Goal: Task Accomplishment & Management: Manage account settings

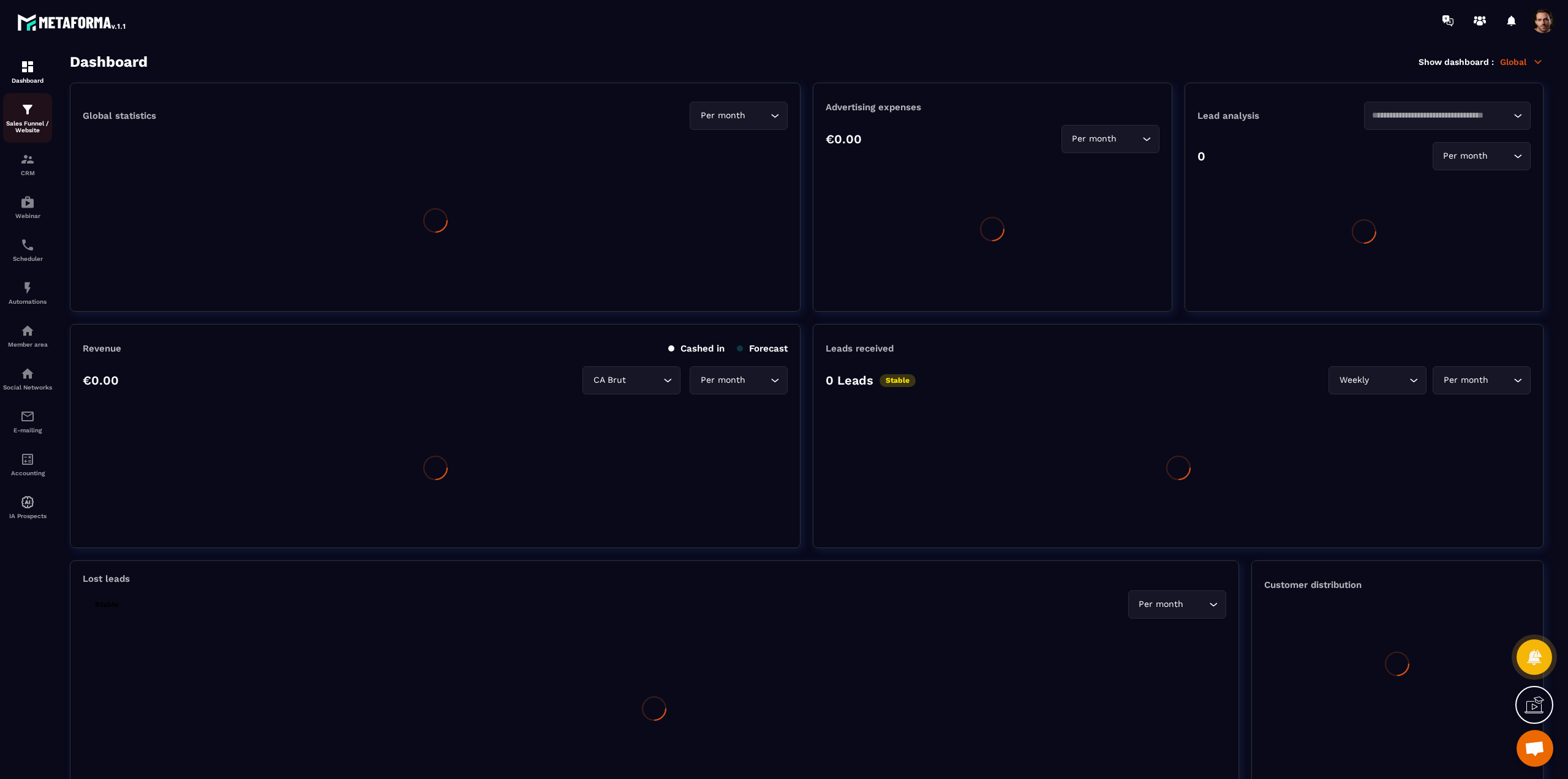
click at [33, 127] on p "Sales Funnel / Website" at bounding box center [27, 127] width 49 height 14
click at [37, 114] on div "Sales Funnel / Website" at bounding box center [27, 118] width 49 height 31
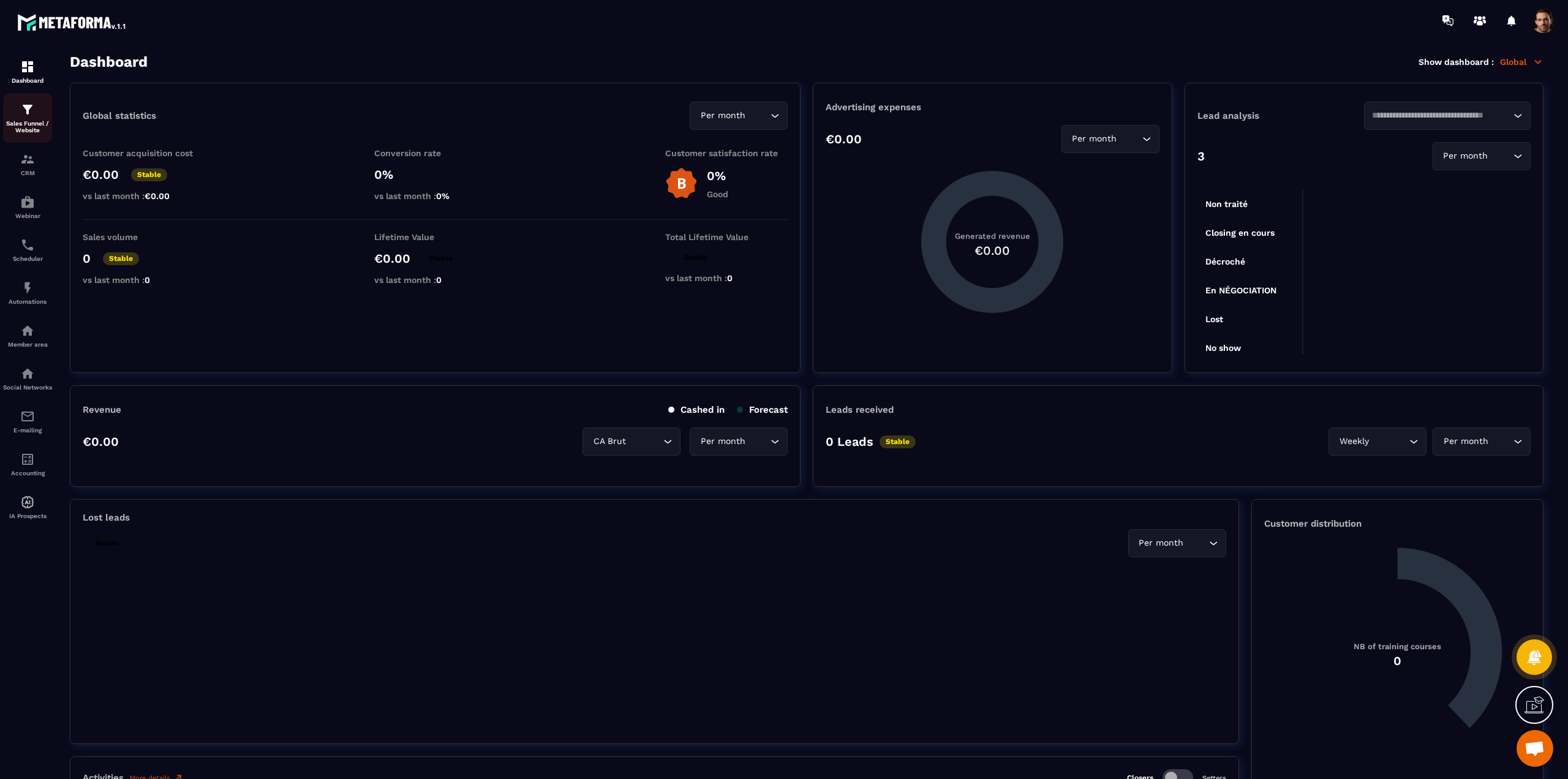
click at [37, 114] on div "Sales Funnel / Website" at bounding box center [27, 118] width 49 height 31
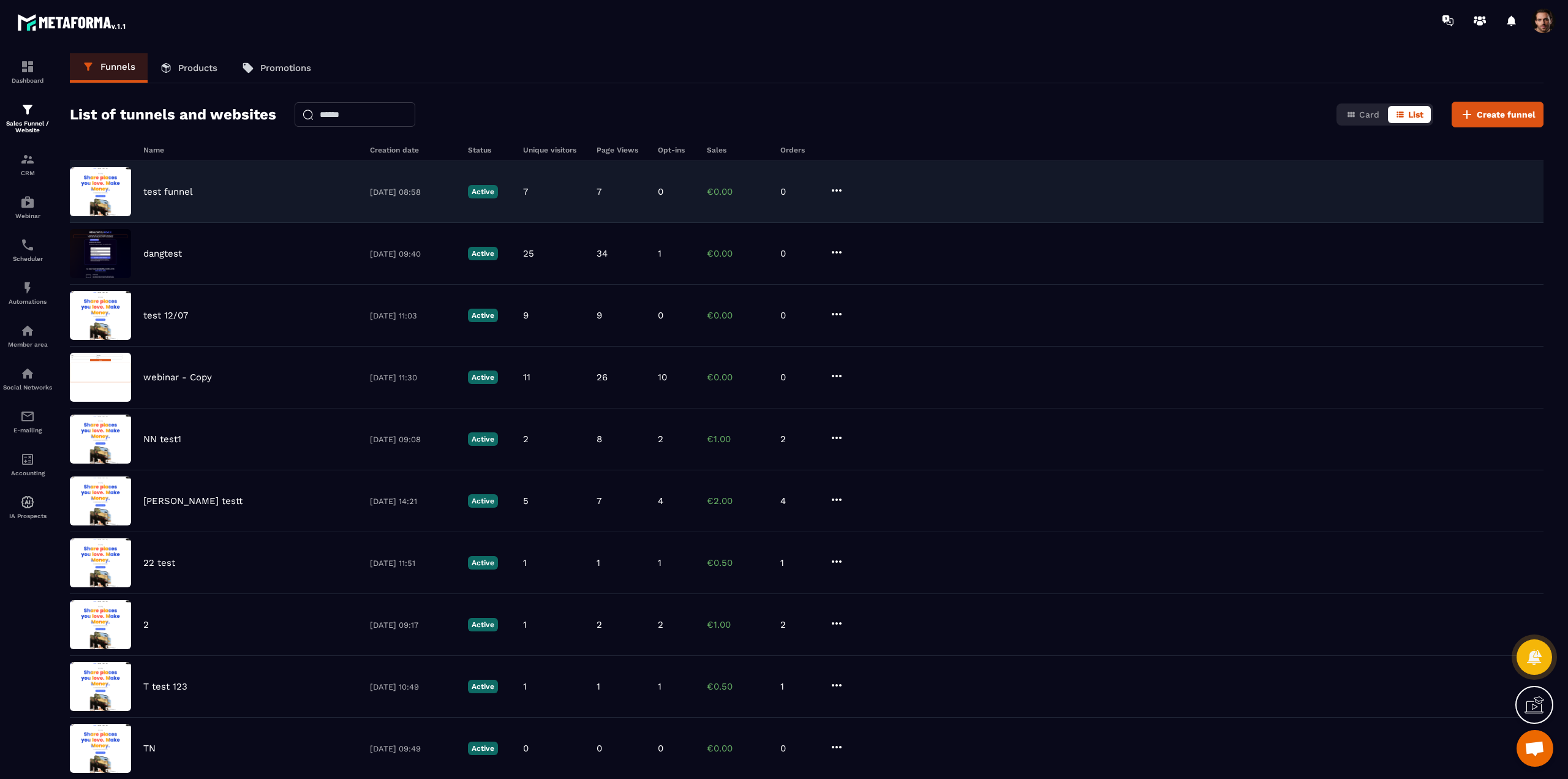
click at [180, 223] on div "test funnel [DATE] 08:58 Active 7 7 0 €0.00 0" at bounding box center [806, 254] width 1474 height 62
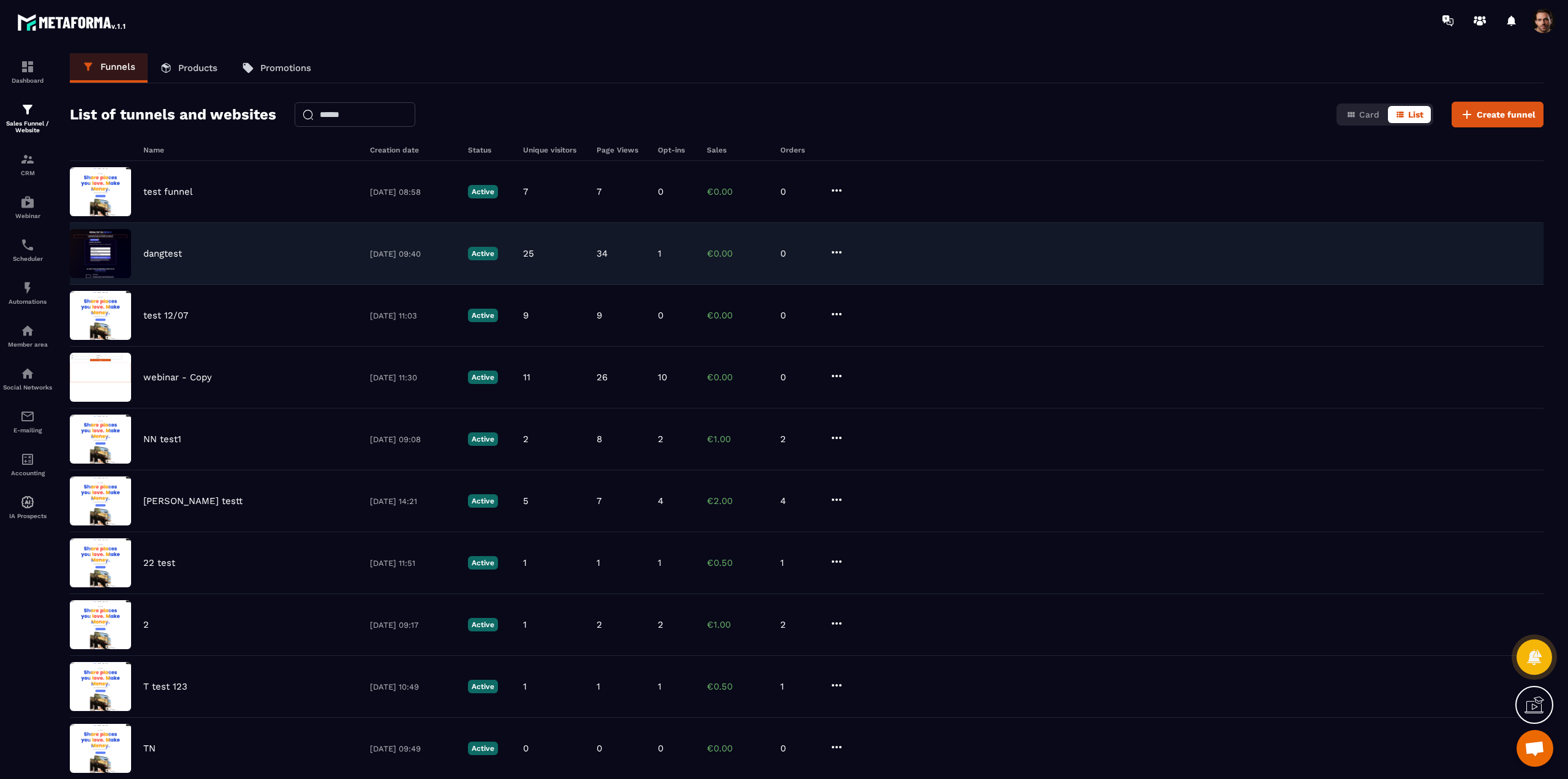
click at [150, 255] on p "dangtest" at bounding box center [162, 253] width 39 height 11
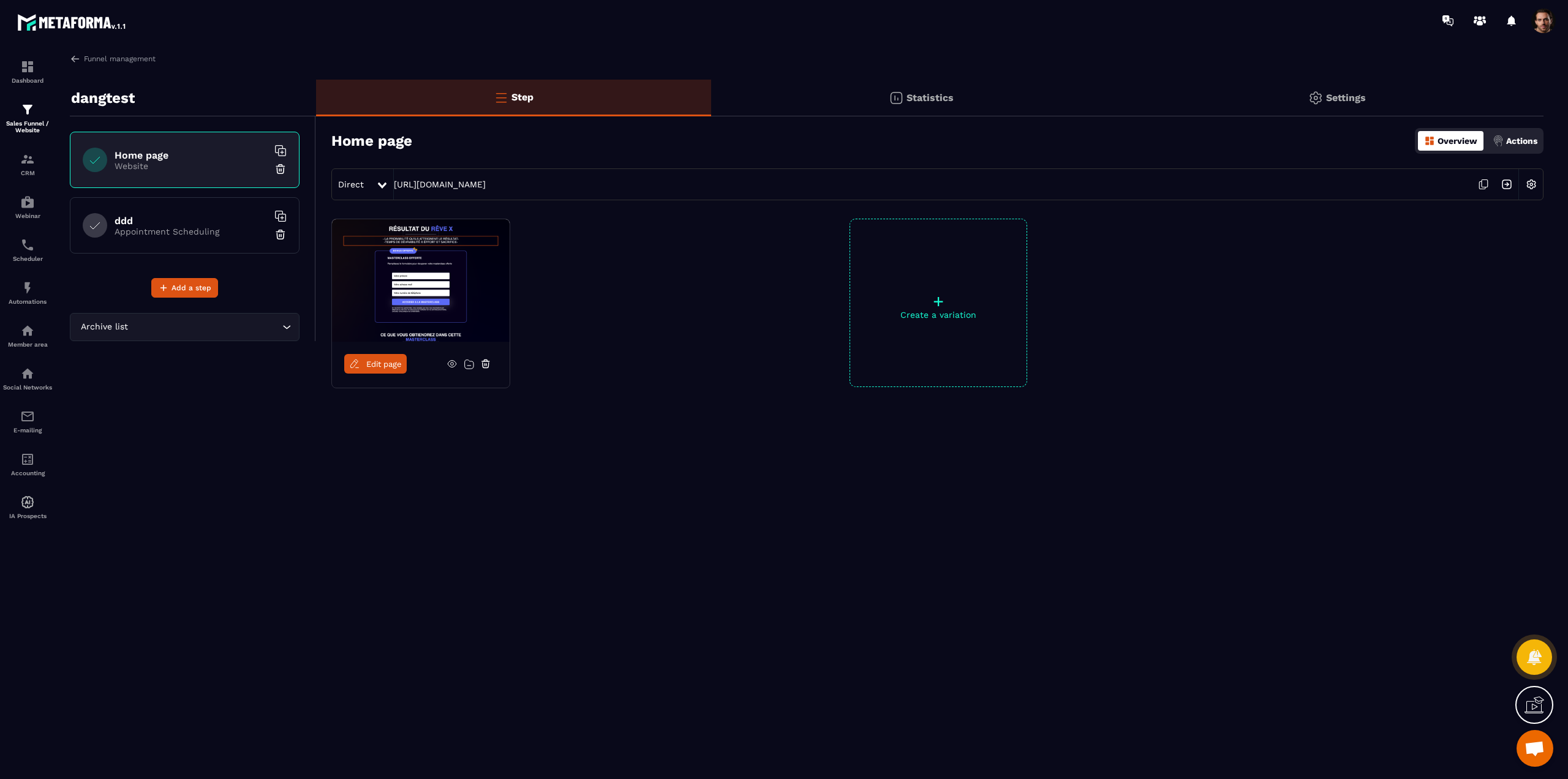
click at [390, 368] on span "Edit page" at bounding box center [384, 364] width 35 height 9
